Goal: Participate in discussion

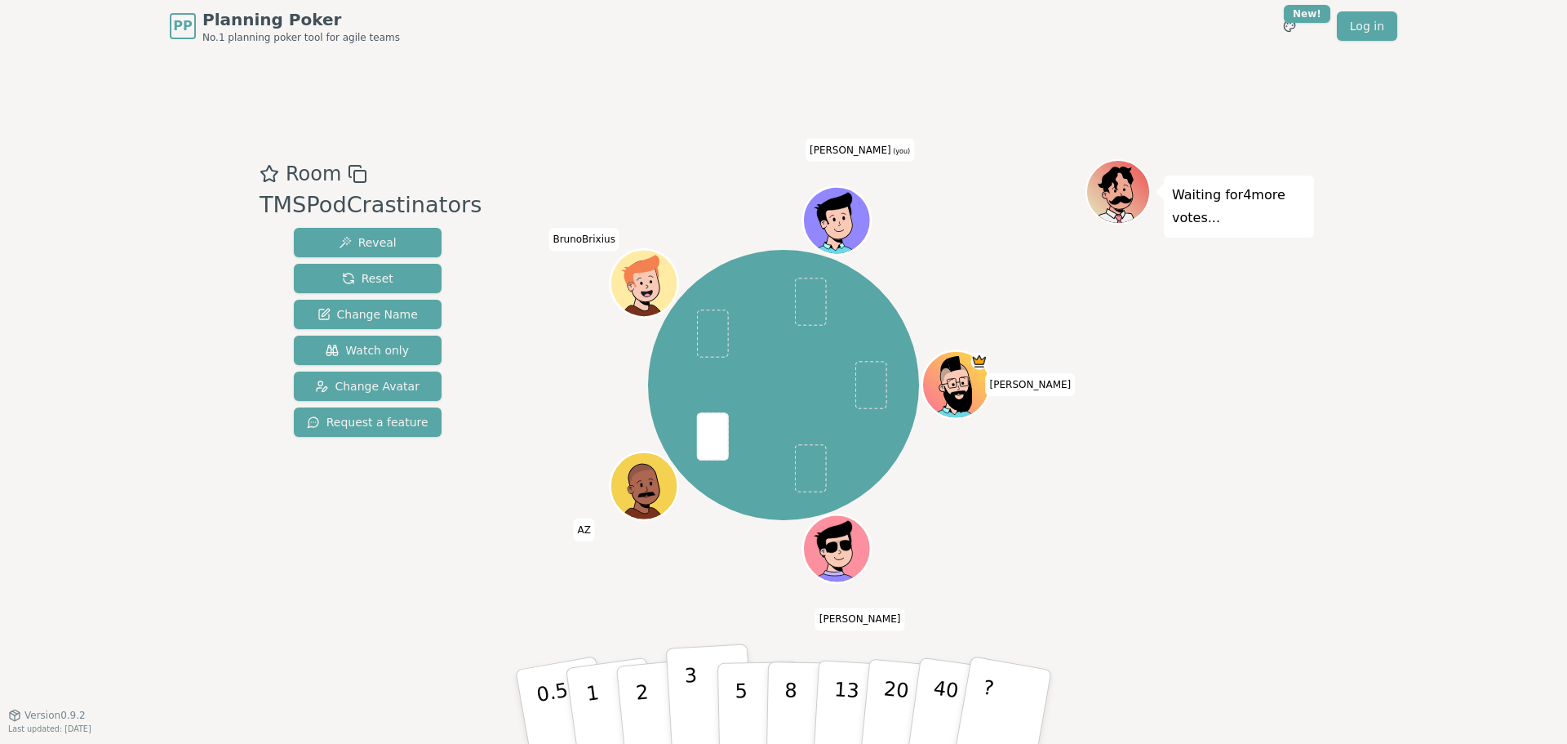
click at [690, 687] on p "3" at bounding box center [693, 708] width 18 height 89
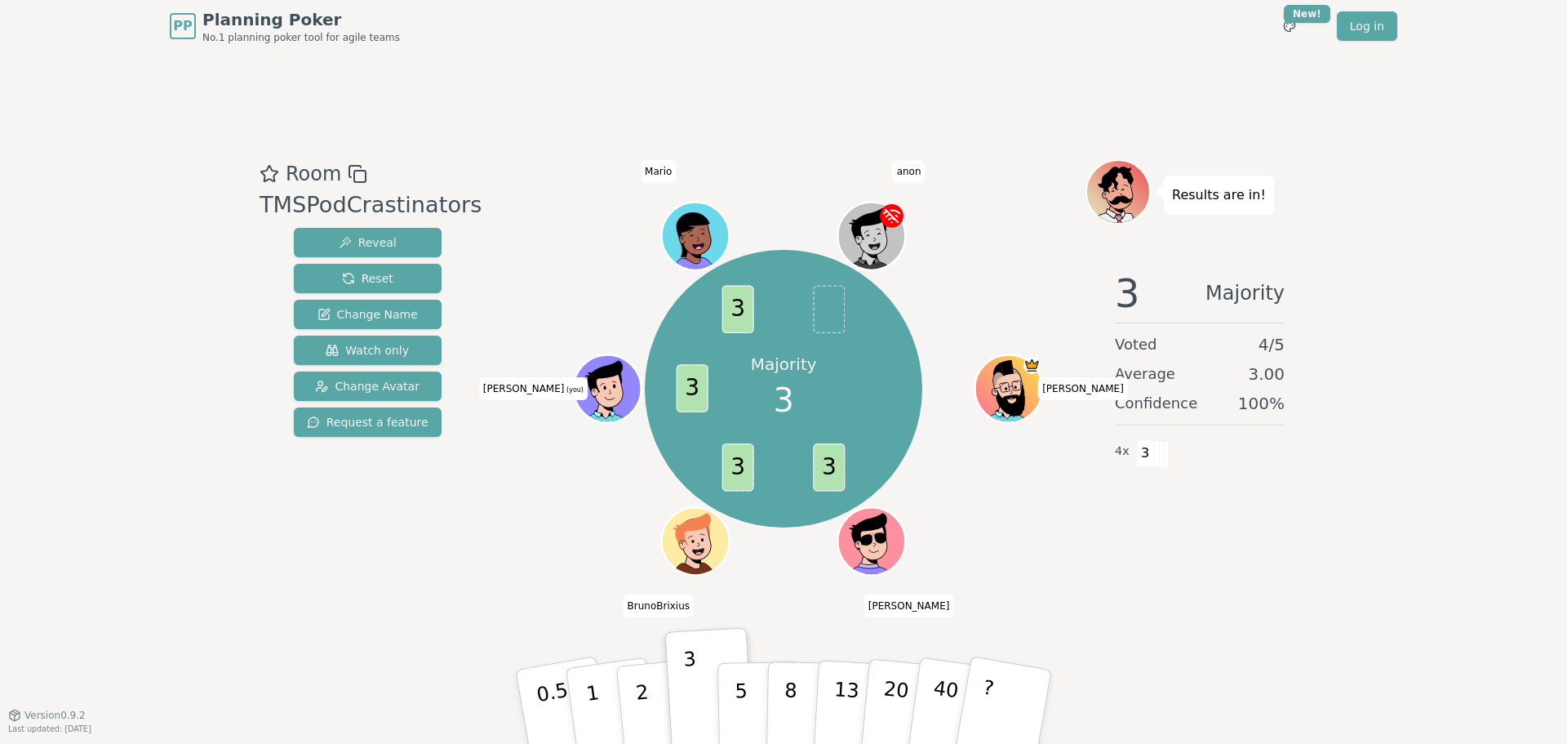
click at [566, 506] on div "Majority 3 3 3 3 3 [PERSON_NAME] (you) [PERSON_NAME]" at bounding box center [784, 389] width 604 height 401
click at [985, 215] on div "Majority 3 3 3 3 3 [PERSON_NAME] (you) [PERSON_NAME]" at bounding box center [784, 389] width 604 height 401
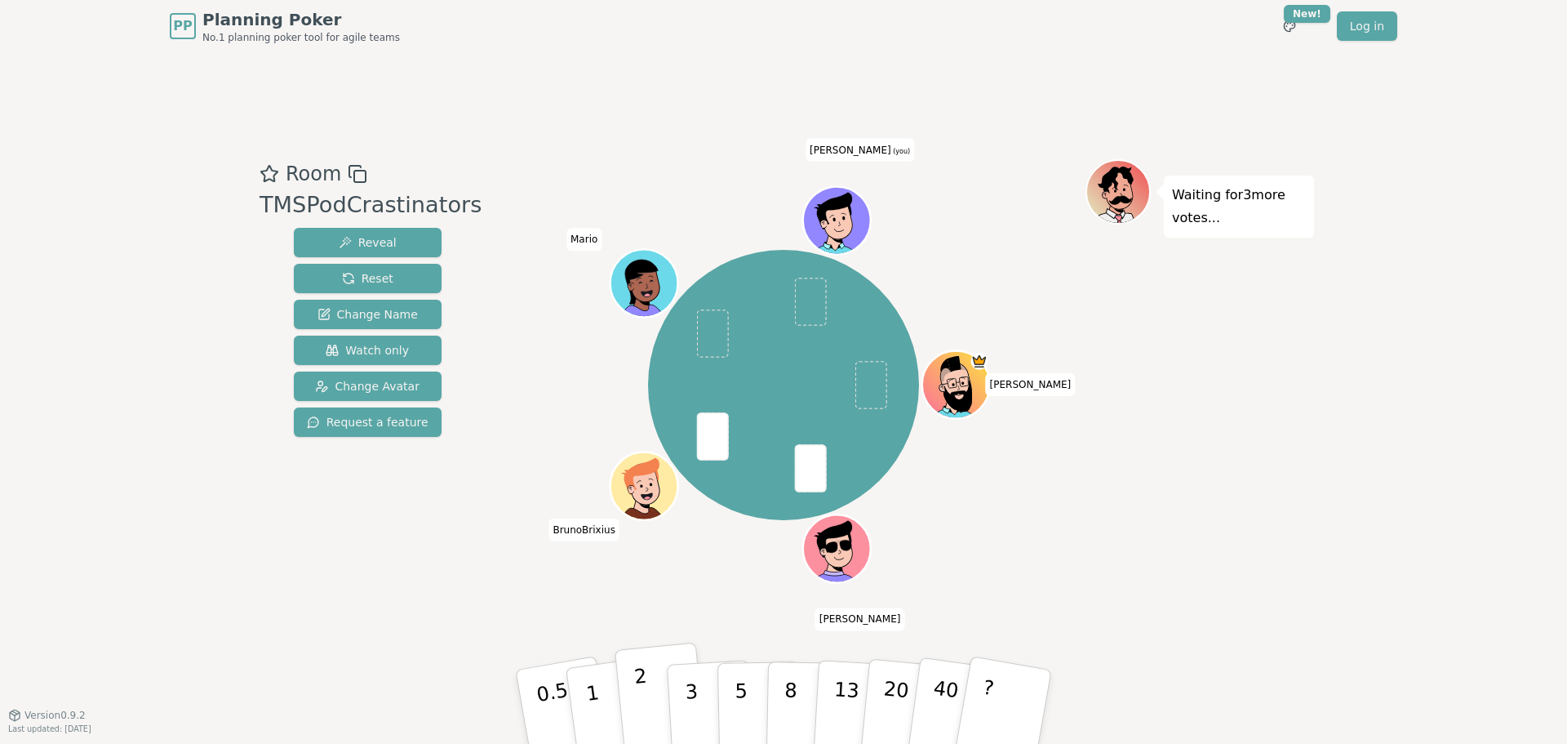
click at [658, 706] on button "2" at bounding box center [661, 707] width 93 height 130
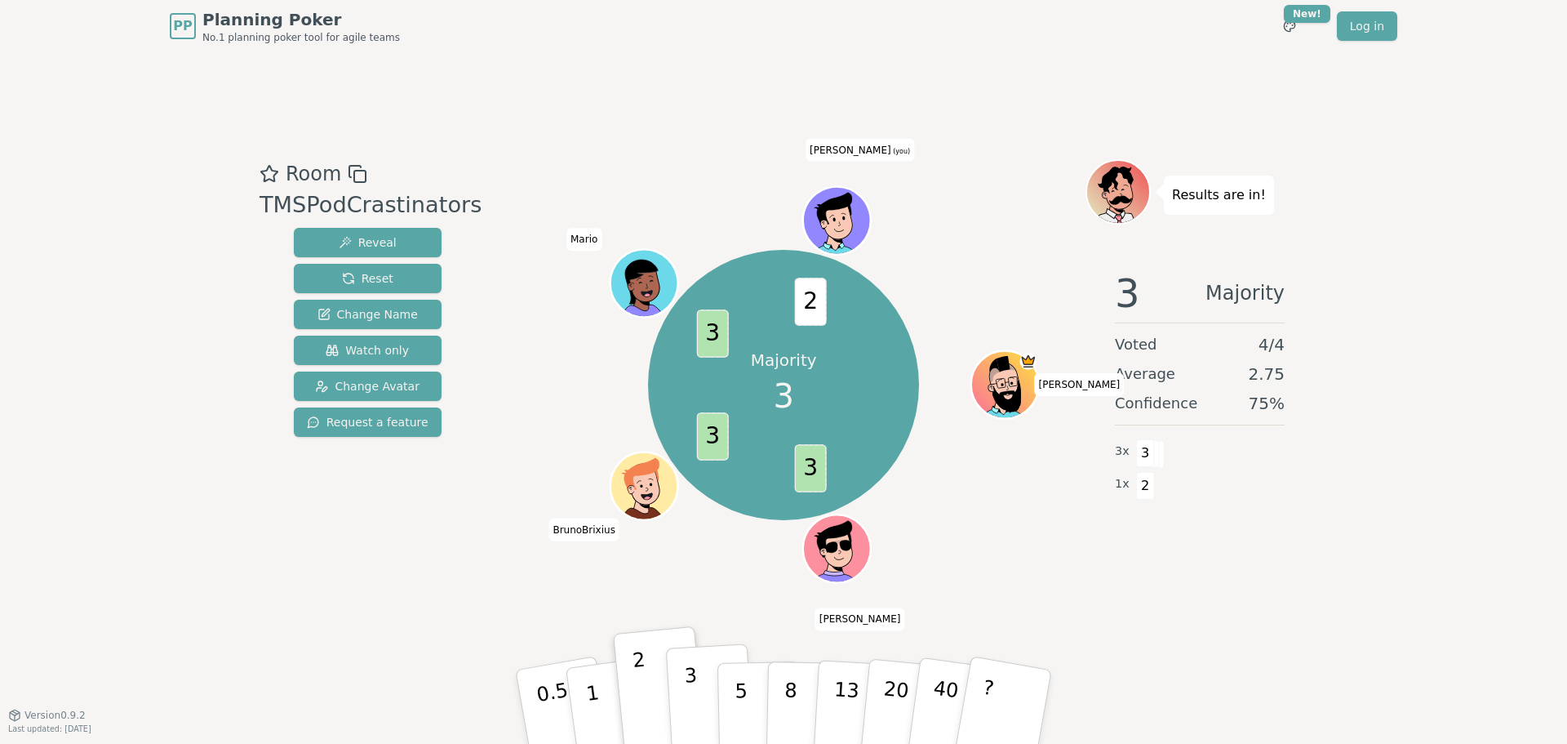
click at [709, 706] on button "3" at bounding box center [710, 706] width 89 height 127
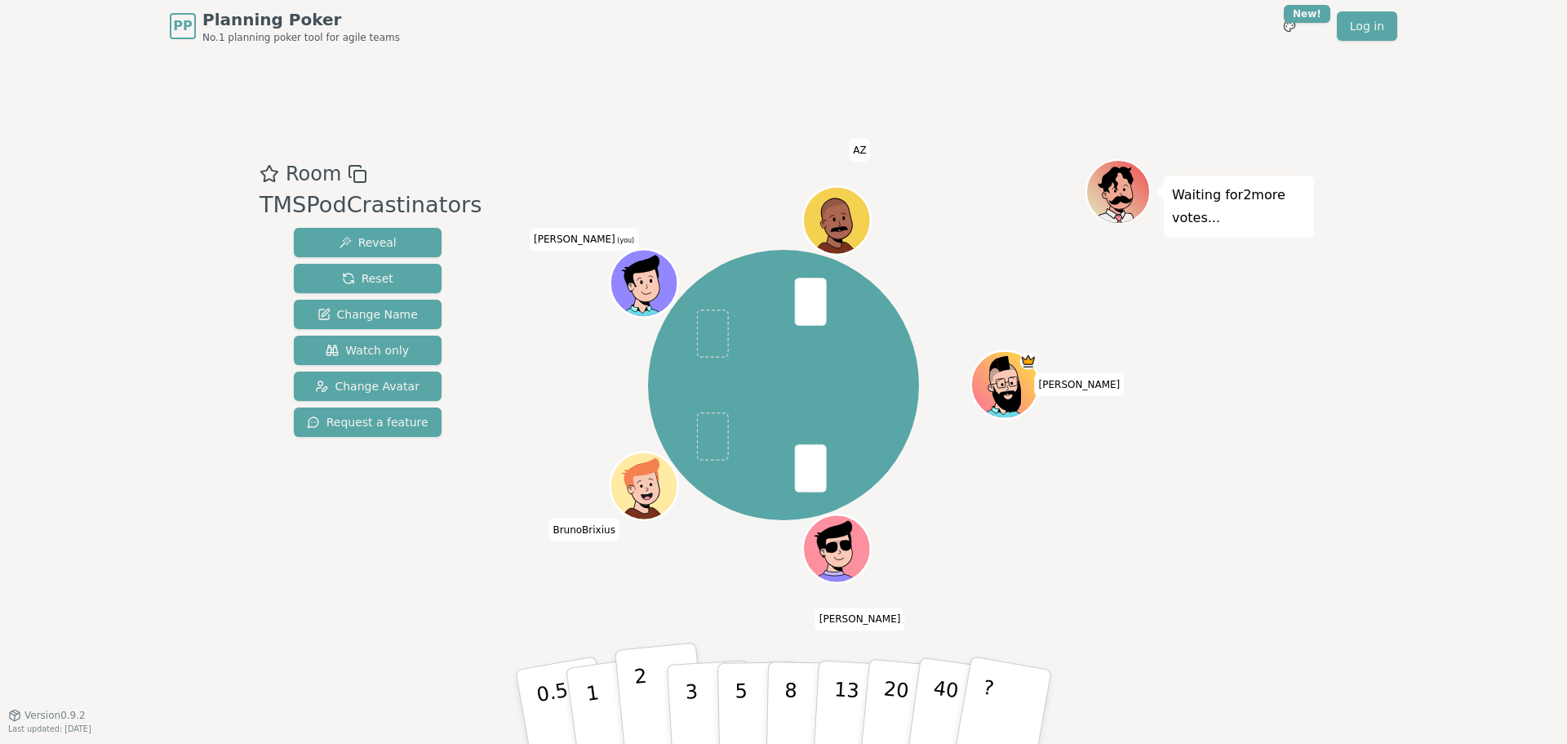
click at [687, 660] on button "2" at bounding box center [661, 707] width 93 height 130
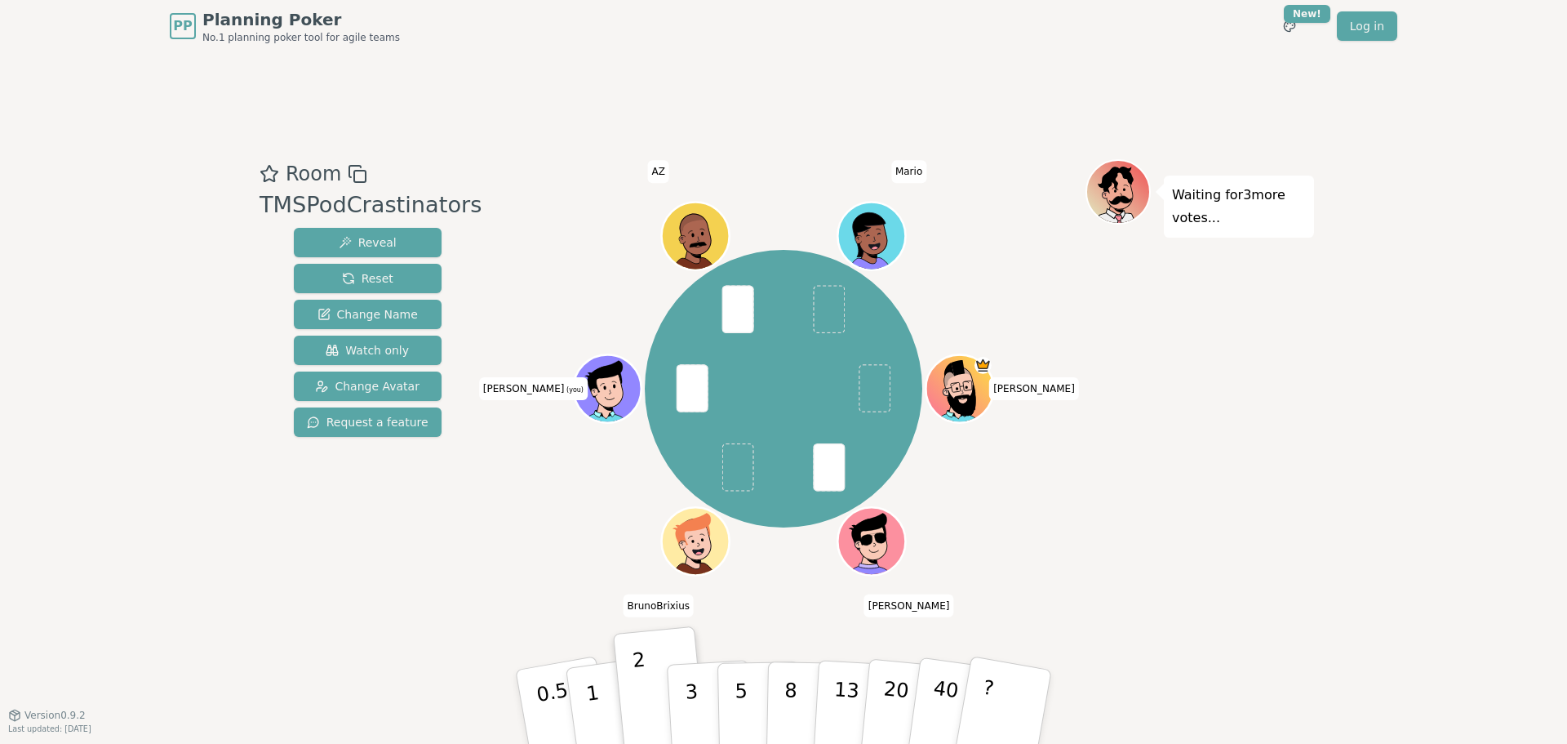
drag, startPoint x: 1107, startPoint y: 405, endPoint x: 956, endPoint y: 406, distance: 151.0
click at [1108, 405] on div "Waiting for 3 more votes..." at bounding box center [1200, 383] width 229 height 449
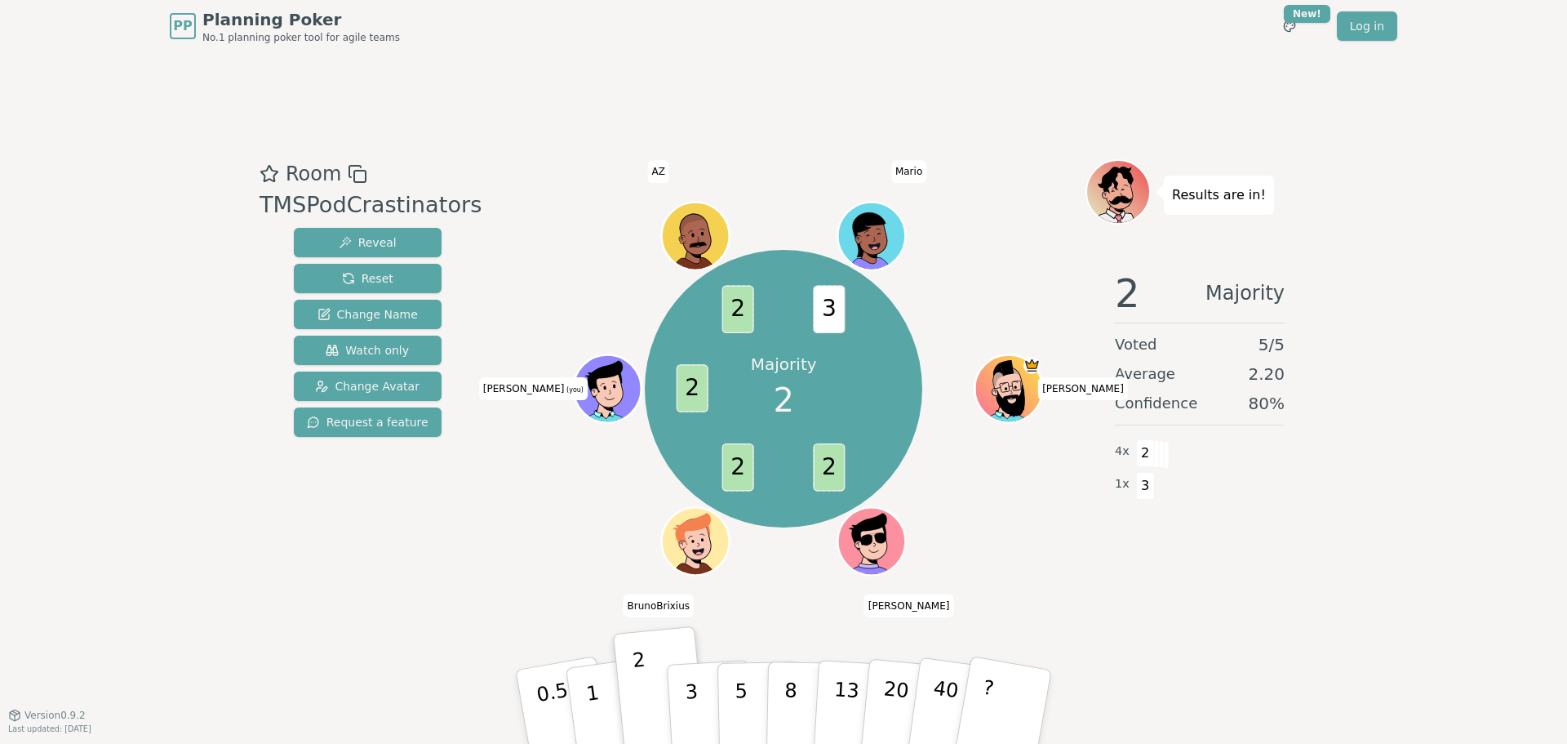
click at [482, 562] on div "Majority 2 2 2 2 2 3 Toce John BrunoBrixius Yan (you) AZ Mario" at bounding box center [784, 389] width 604 height 401
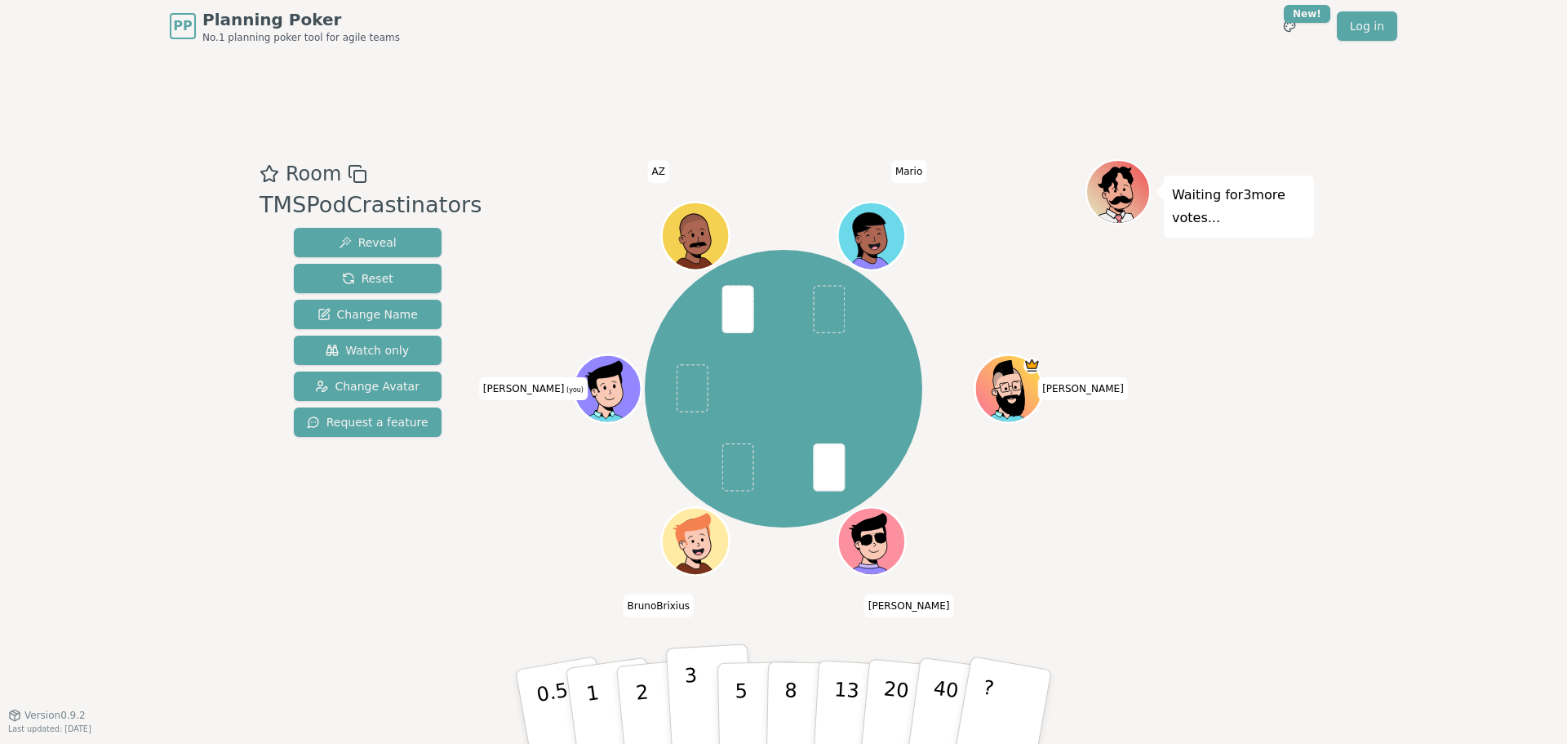
click at [710, 682] on button "3" at bounding box center [710, 706] width 89 height 127
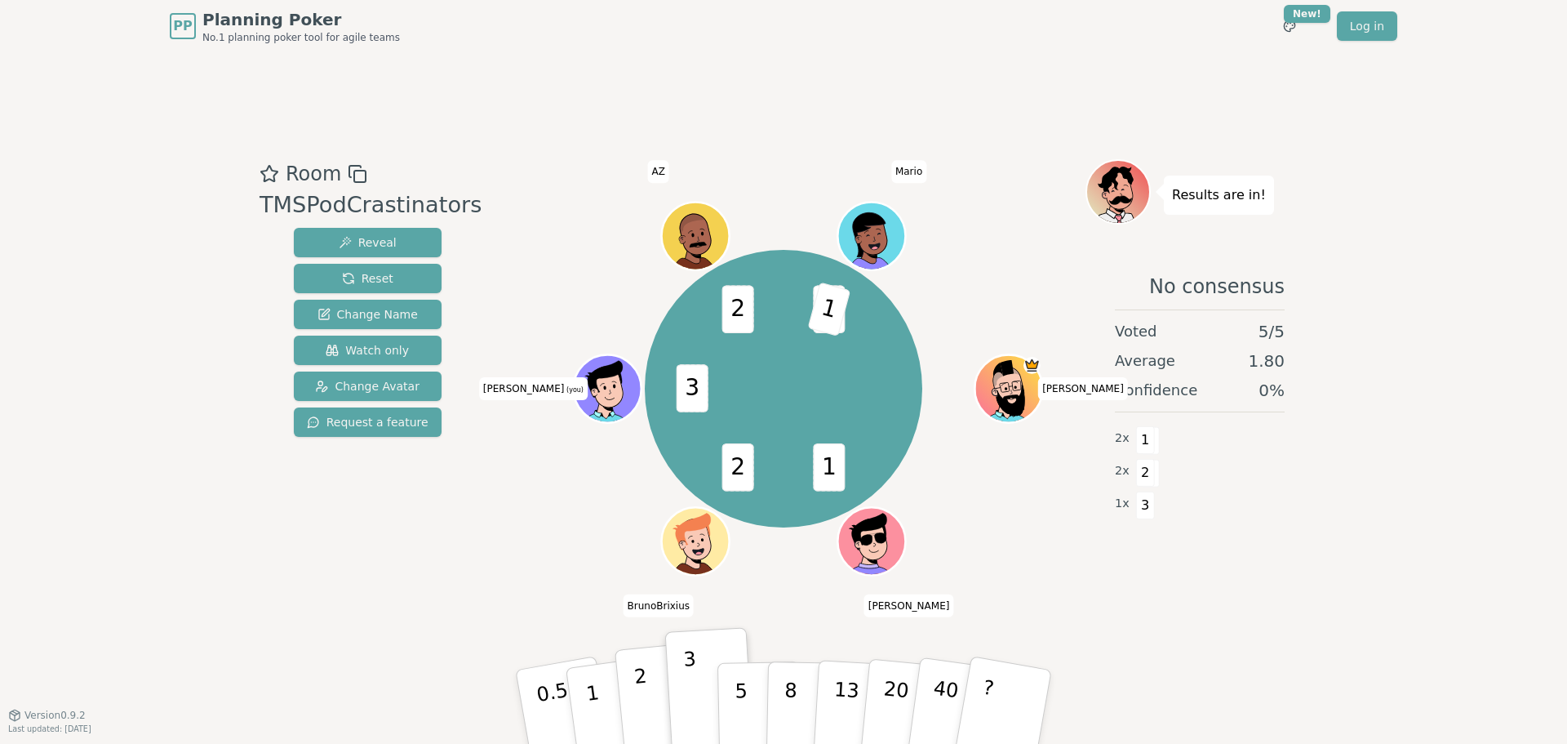
click at [639, 696] on p "2" at bounding box center [643, 708] width 21 height 89
